Goal: Information Seeking & Learning: Learn about a topic

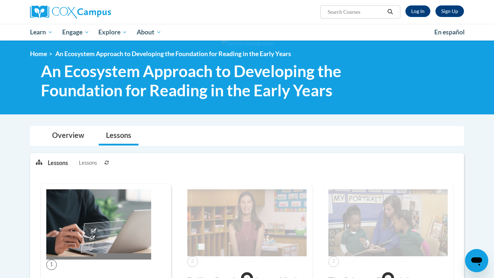
scroll to position [2, 0]
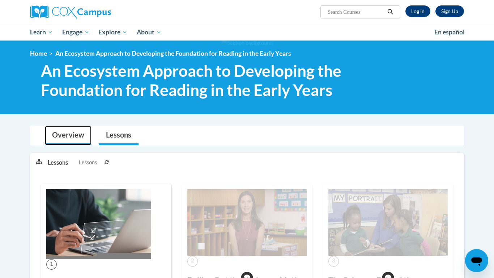
click at [61, 136] on link "Overview" at bounding box center [68, 135] width 47 height 19
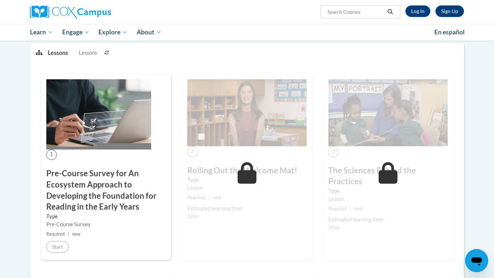
scroll to position [0, 0]
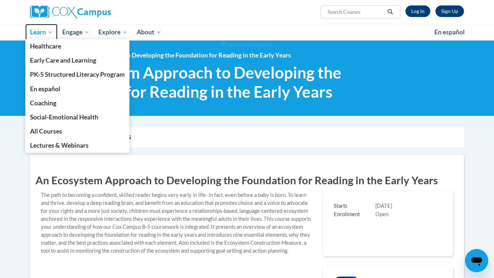
click at [42, 33] on span "Learn" at bounding box center [41, 32] width 23 height 9
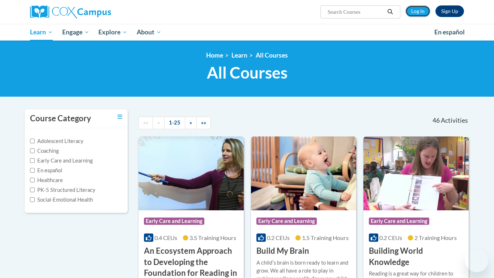
click at [421, 12] on link "Log In" at bounding box center [417, 11] width 25 height 12
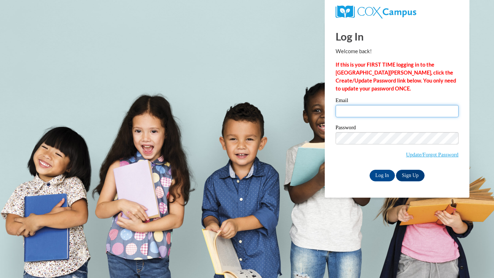
click at [391, 111] on input "Email" at bounding box center [397, 111] width 123 height 12
type input "jazzyboss2008@gmail.com"
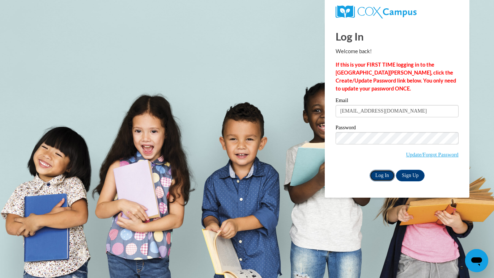
click at [379, 173] on input "Log In" at bounding box center [382, 176] width 25 height 12
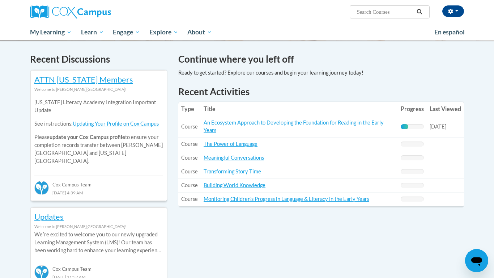
scroll to position [212, 0]
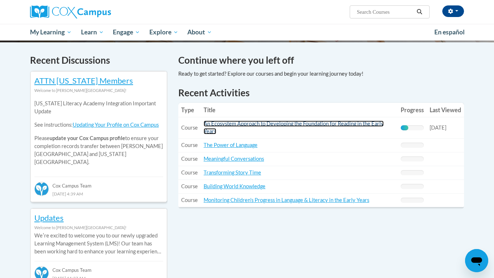
click at [330, 123] on link "An Ecosystem Approach to Developing the Foundation for Reading in the Early Yea…" at bounding box center [294, 127] width 180 height 14
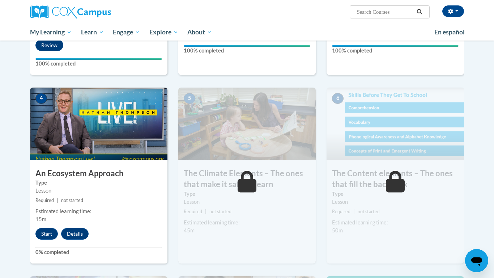
scroll to position [329, 0]
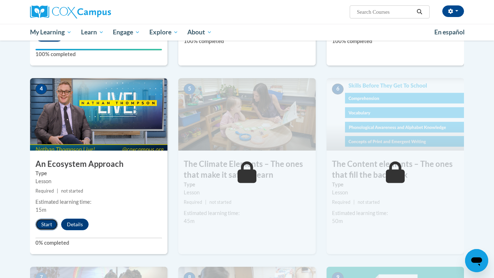
click at [49, 225] on button "Start" at bounding box center [46, 224] width 22 height 12
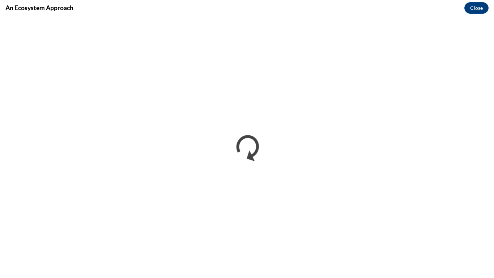
scroll to position [0, 0]
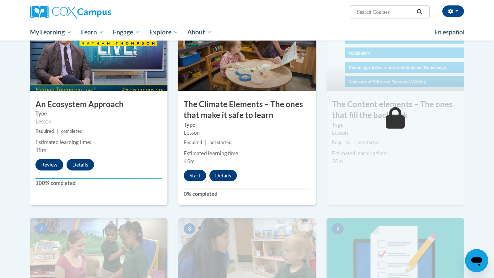
scroll to position [389, 0]
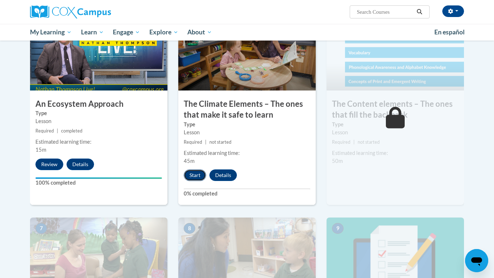
click at [192, 172] on button "Start" at bounding box center [195, 175] width 22 height 12
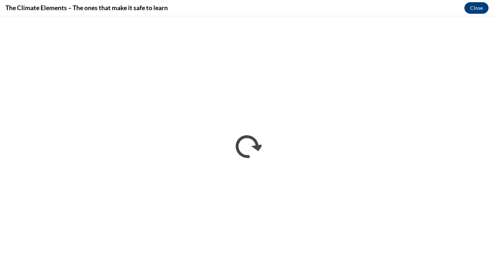
scroll to position [0, 0]
click at [476, 8] on button "Close" at bounding box center [476, 8] width 24 height 12
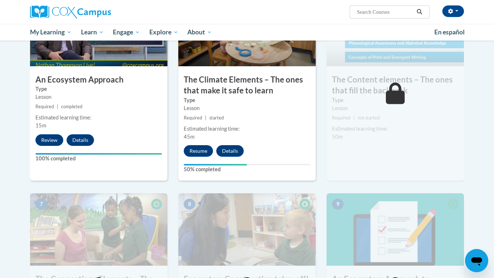
scroll to position [414, 0]
